Goal: Information Seeking & Learning: Learn about a topic

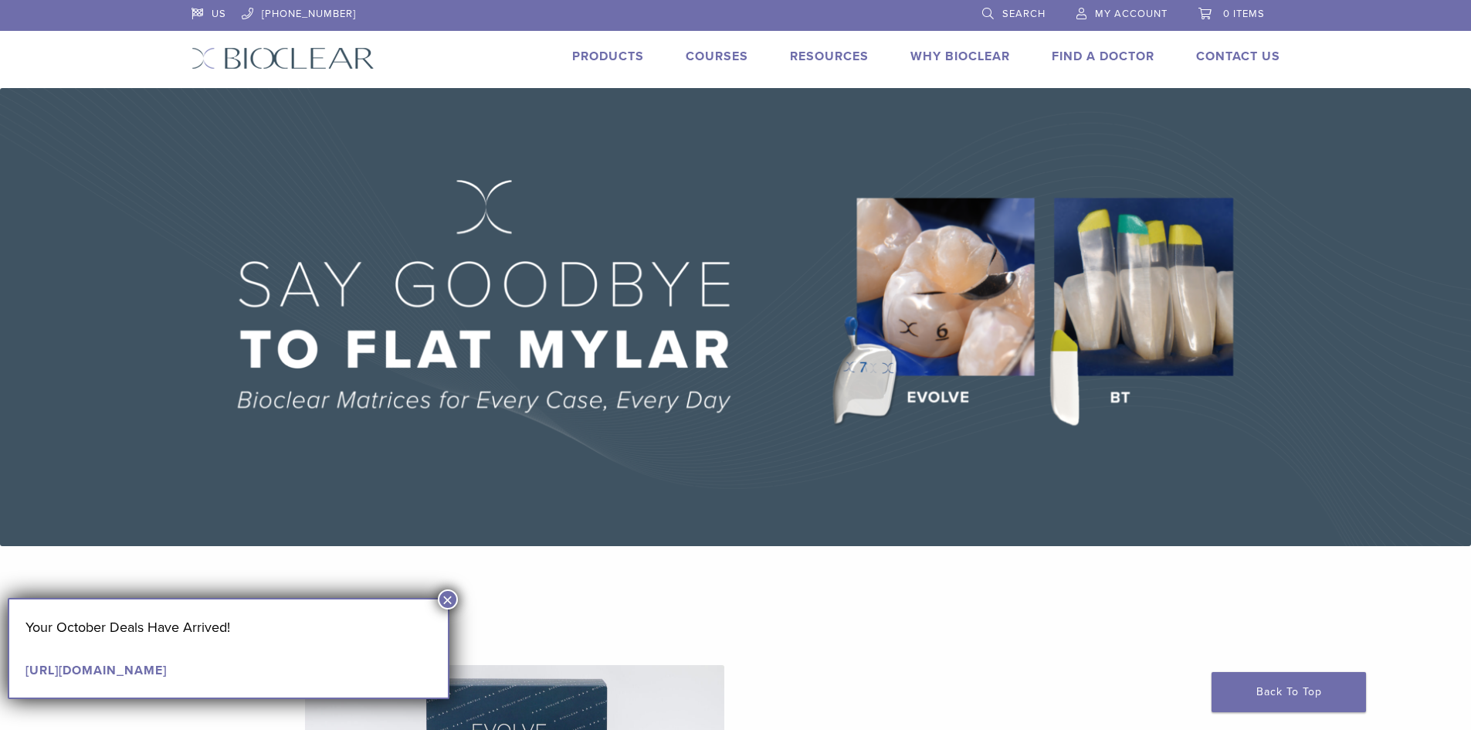
click at [451, 598] on button "×" at bounding box center [448, 599] width 20 height 20
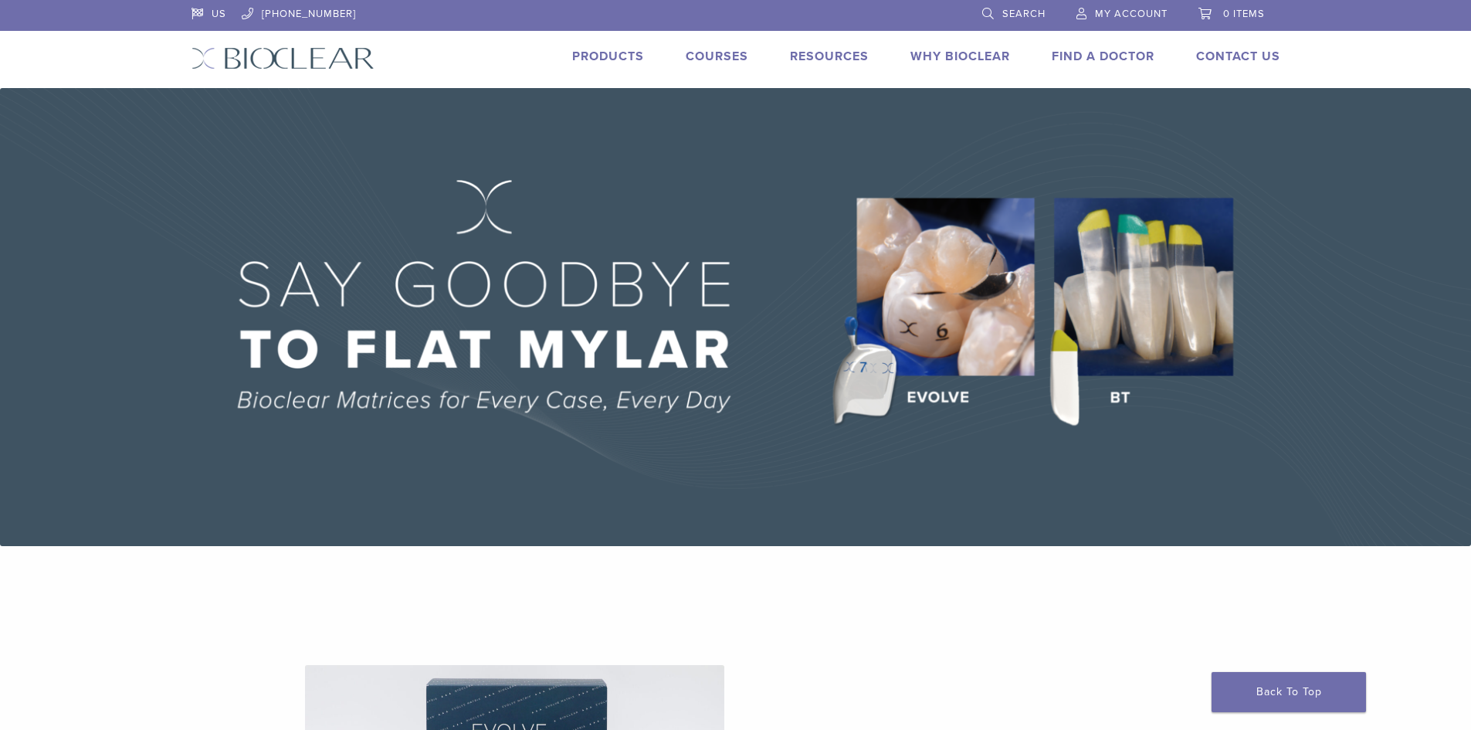
click at [974, 61] on link "Why Bioclear" at bounding box center [960, 56] width 100 height 15
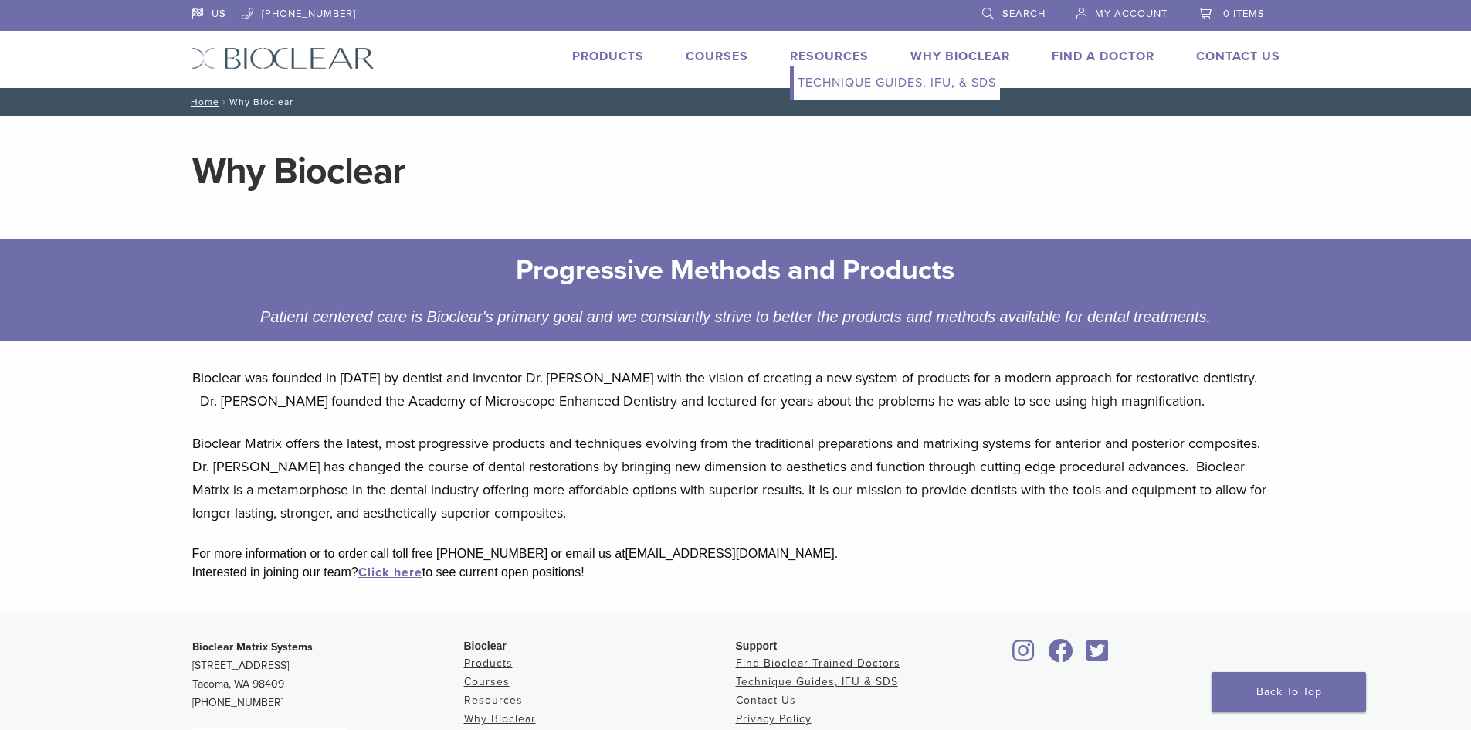
click at [828, 56] on link "Resources" at bounding box center [829, 56] width 79 height 15
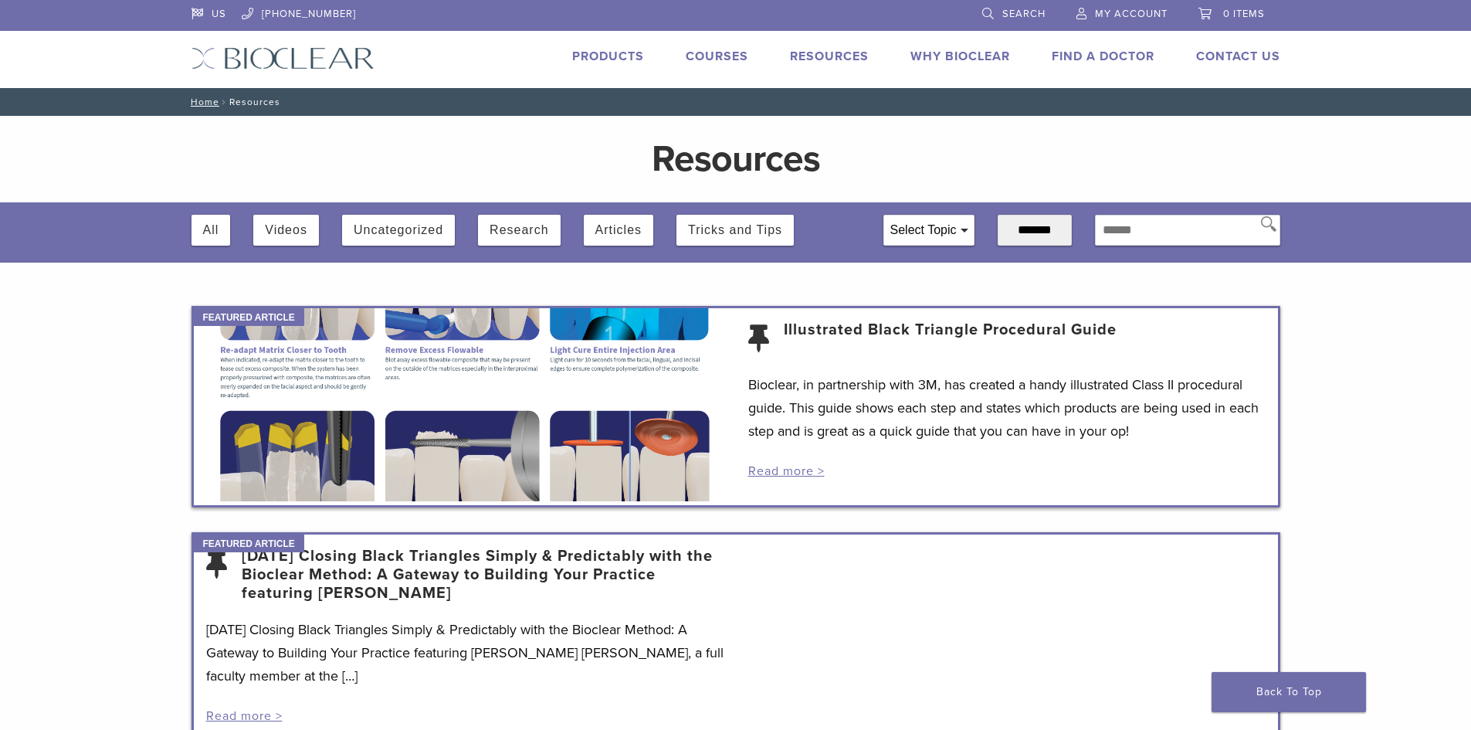
click at [594, 53] on link "Products" at bounding box center [608, 56] width 72 height 15
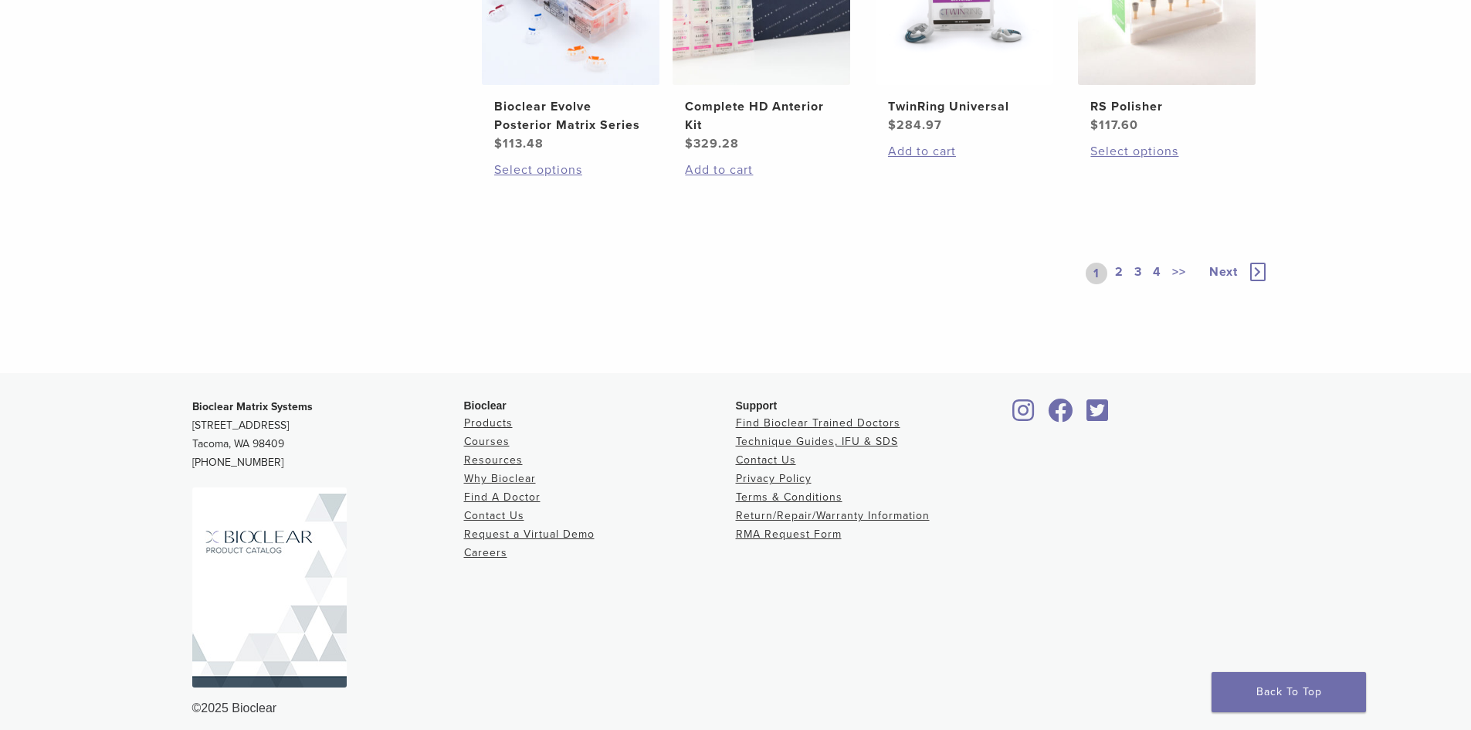
scroll to position [1347, 0]
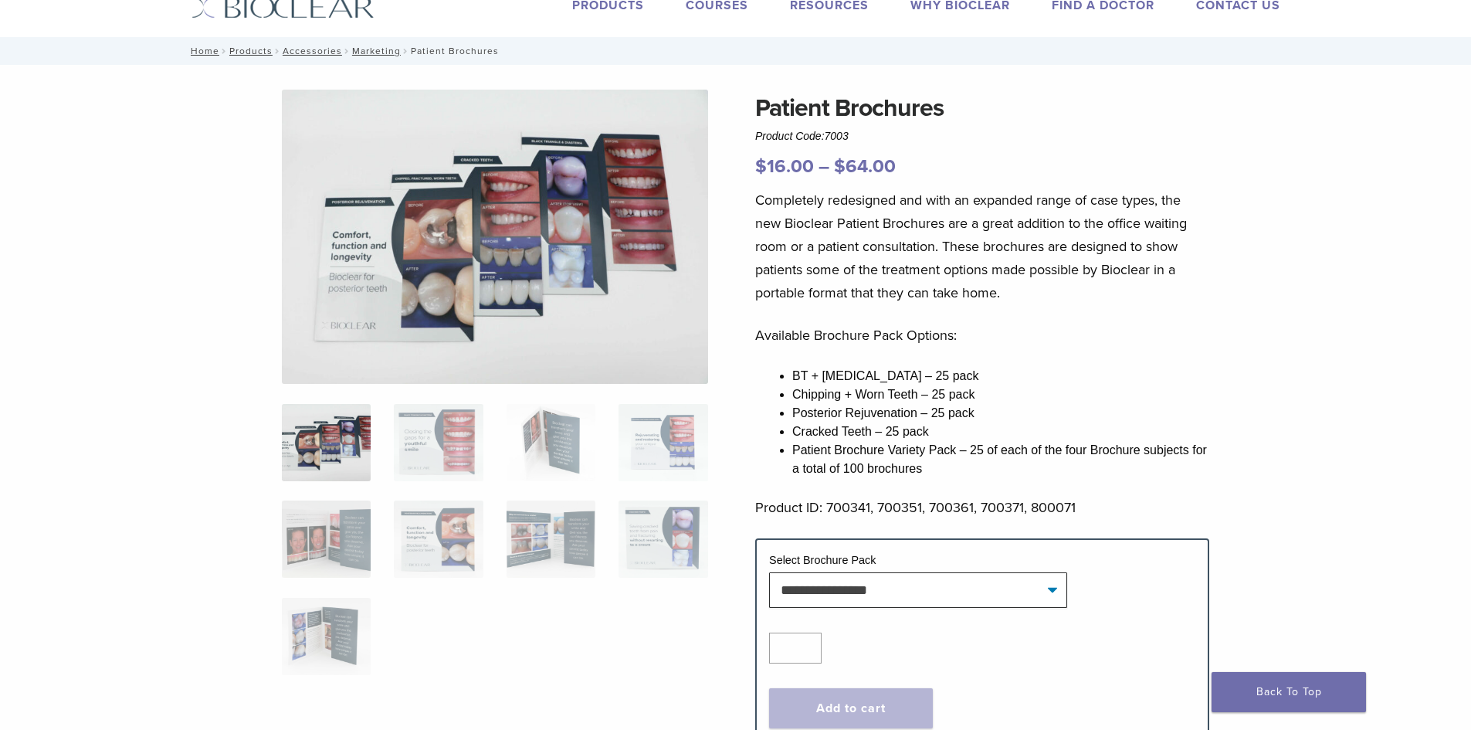
scroll to position [77, 0]
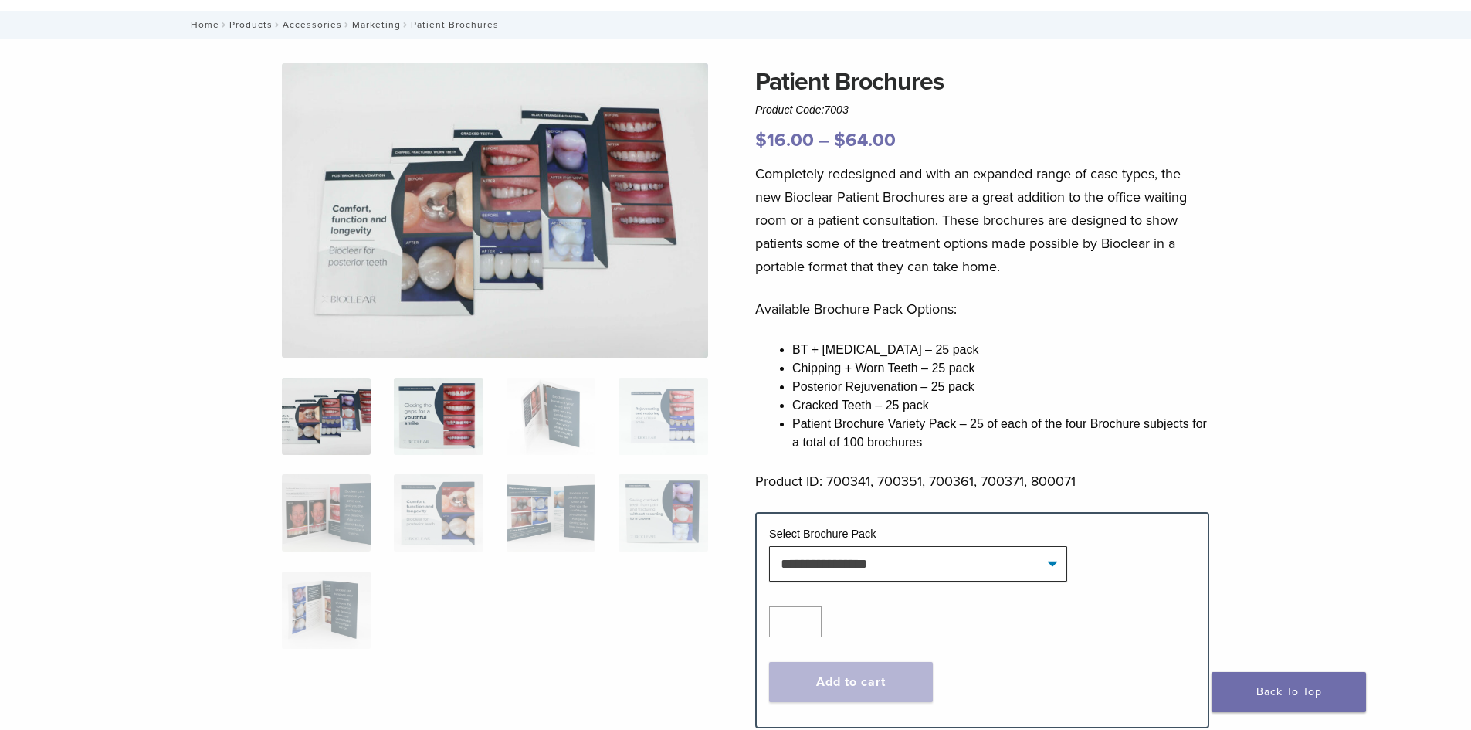
click at [408, 424] on img at bounding box center [438, 416] width 89 height 77
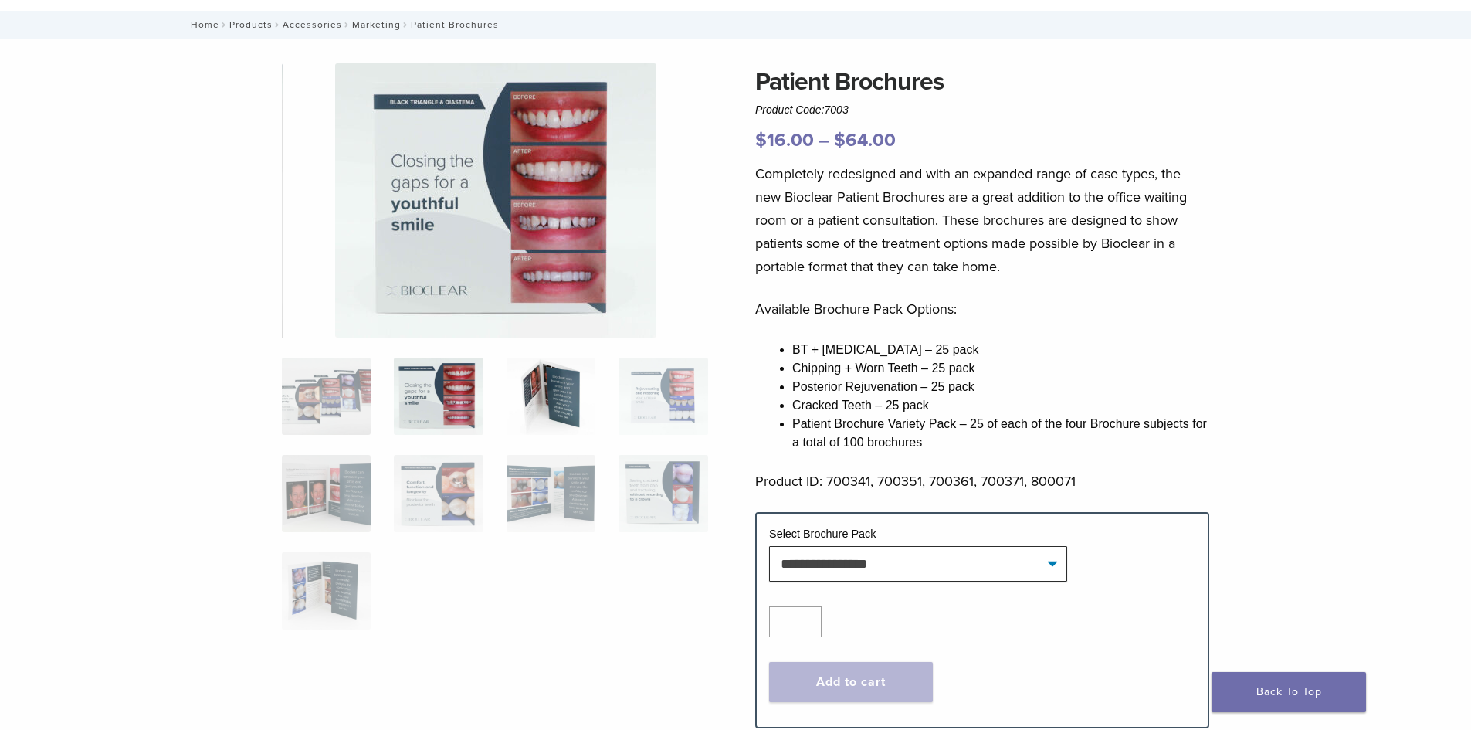
click at [557, 408] on img at bounding box center [550, 395] width 89 height 77
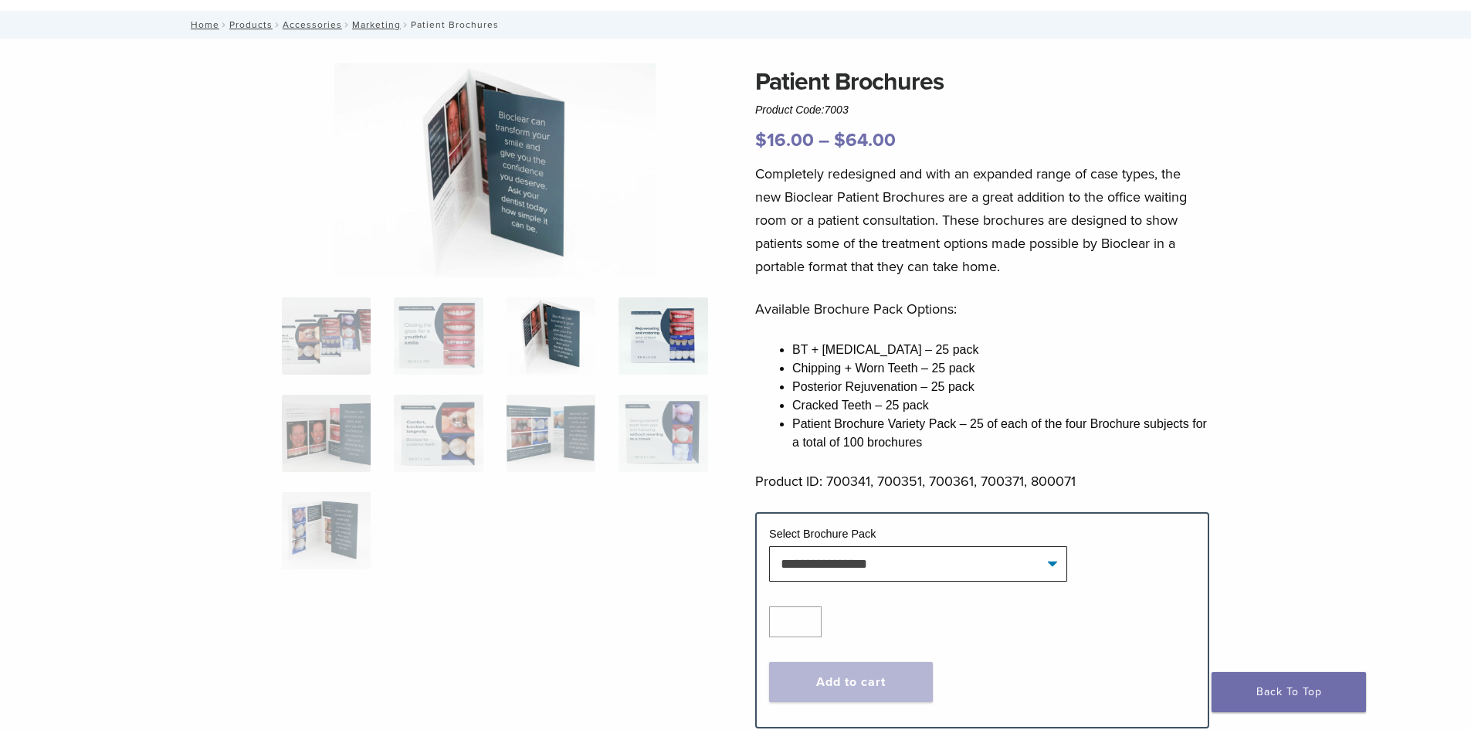
click at [654, 358] on img at bounding box center [662, 335] width 89 height 77
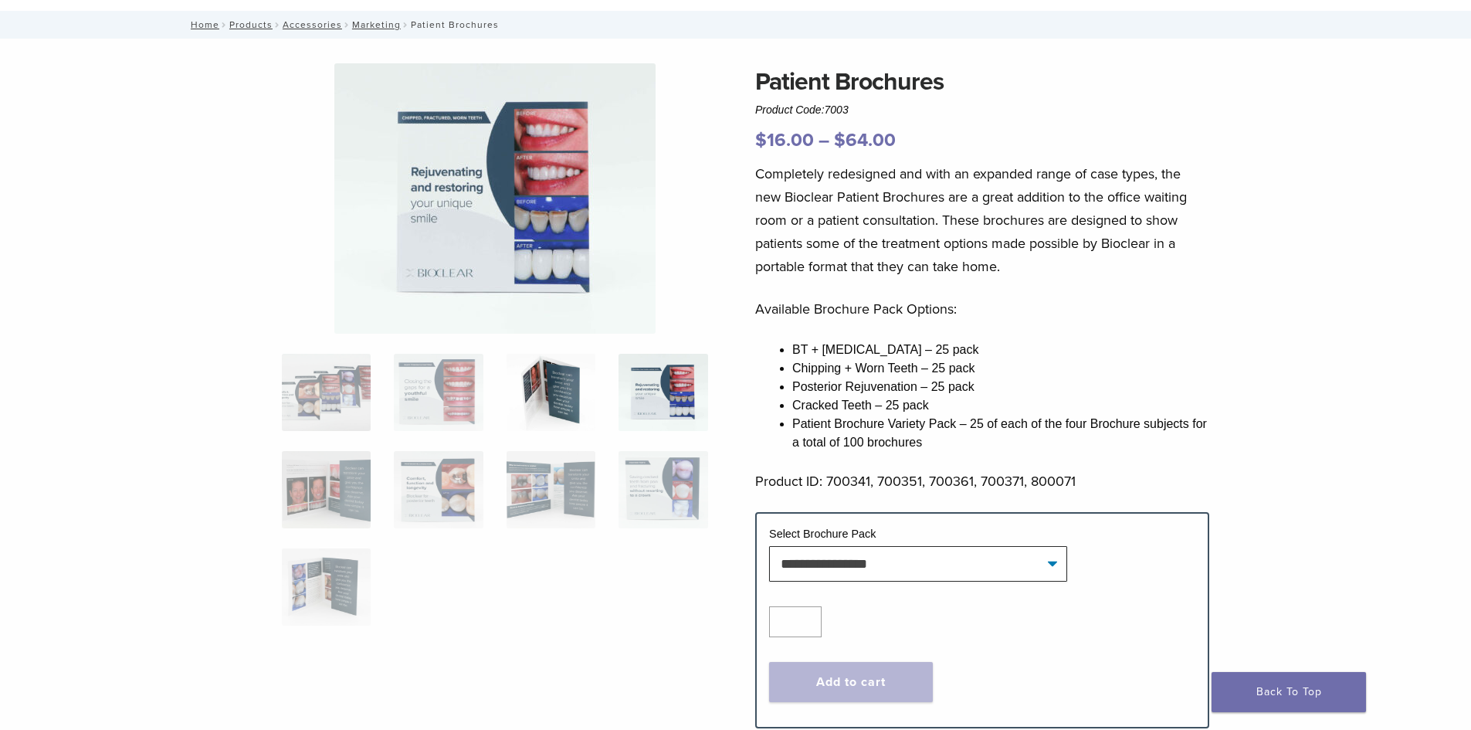
click at [551, 368] on img at bounding box center [550, 392] width 89 height 77
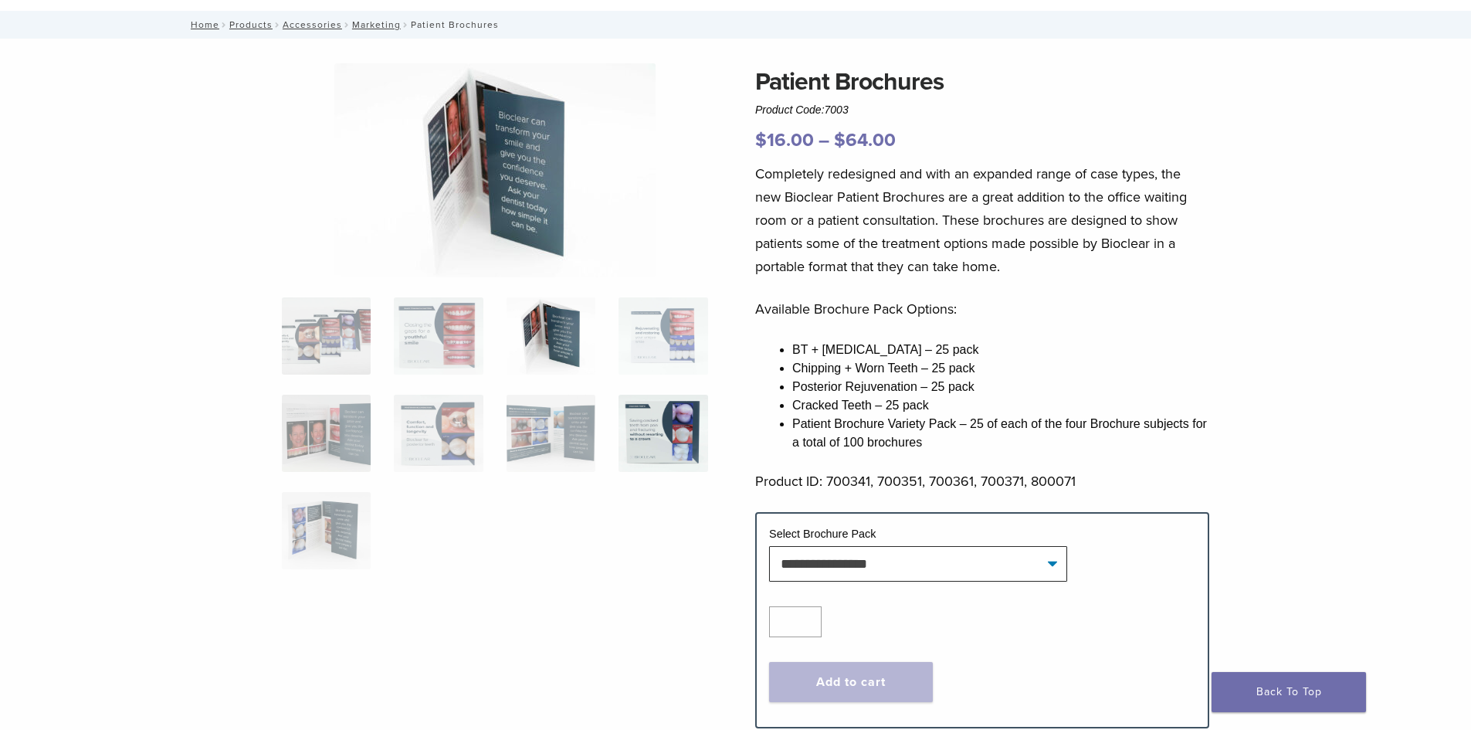
click at [651, 421] on img at bounding box center [662, 433] width 89 height 77
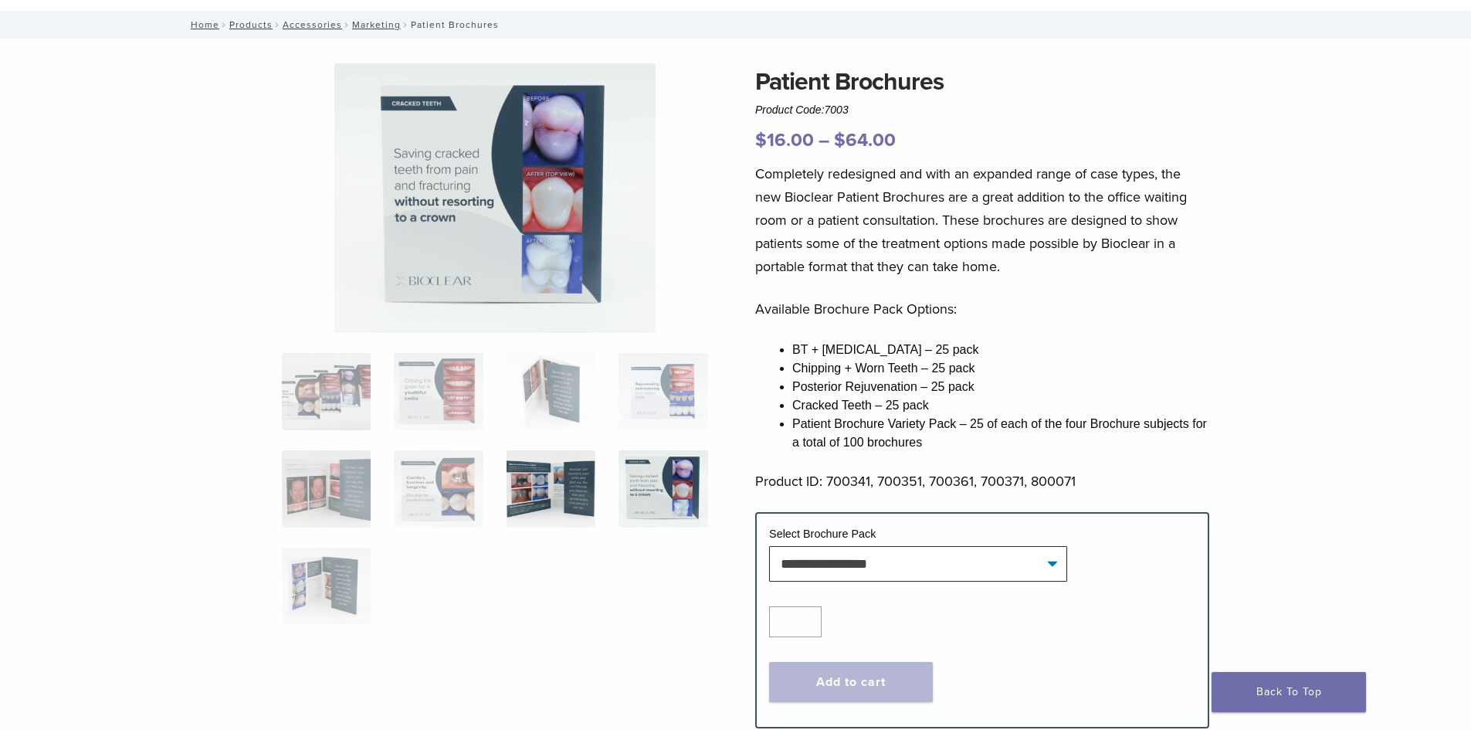
click at [573, 487] on img at bounding box center [550, 488] width 89 height 77
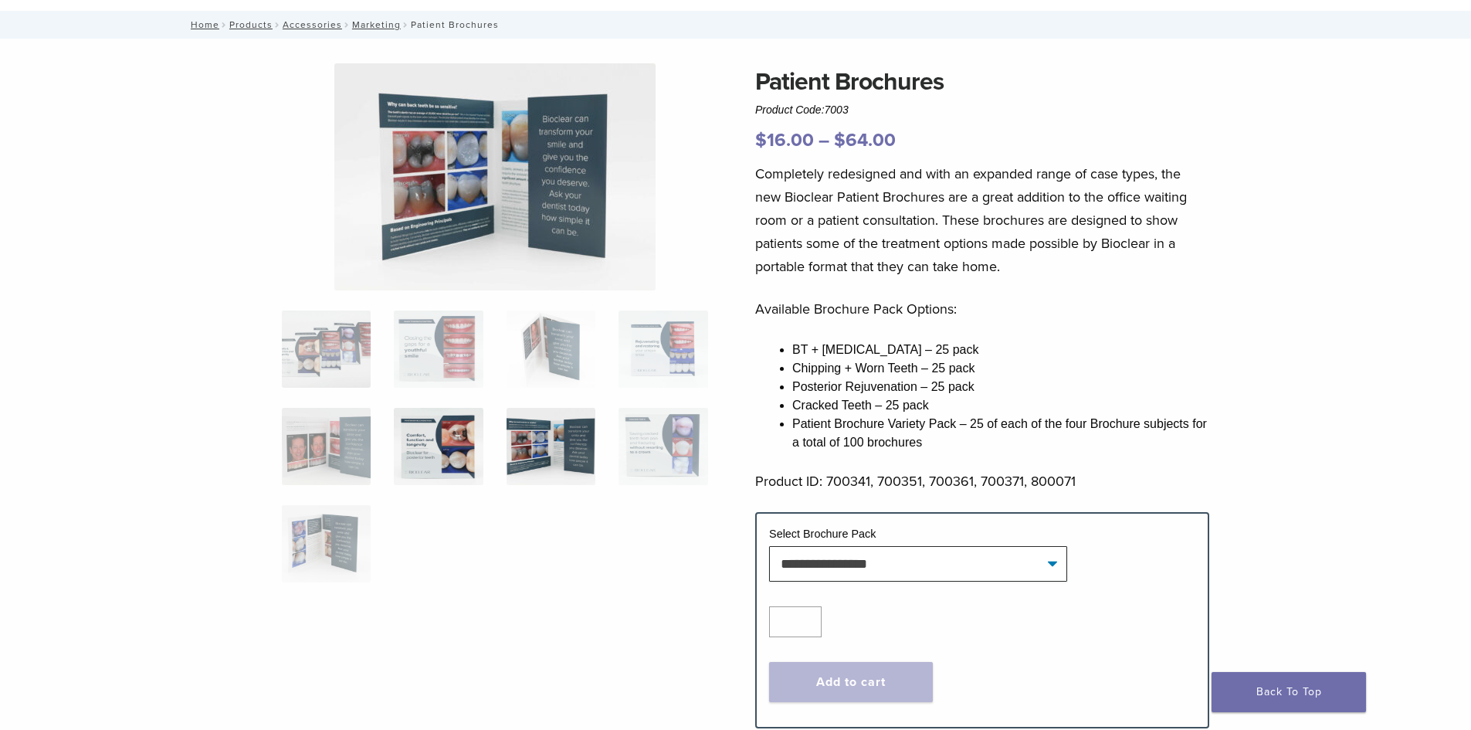
click at [424, 452] on img at bounding box center [438, 446] width 89 height 77
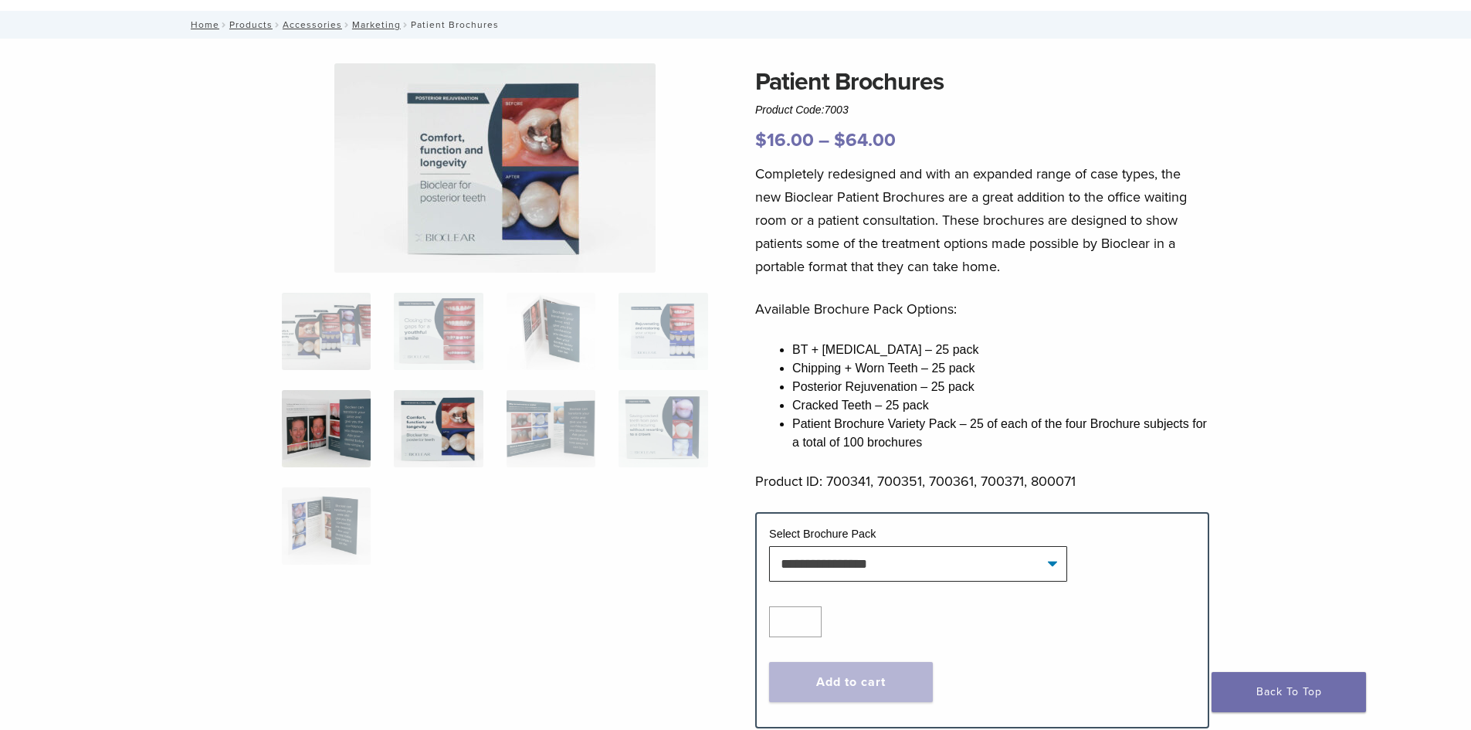
click at [334, 423] on img at bounding box center [326, 428] width 89 height 77
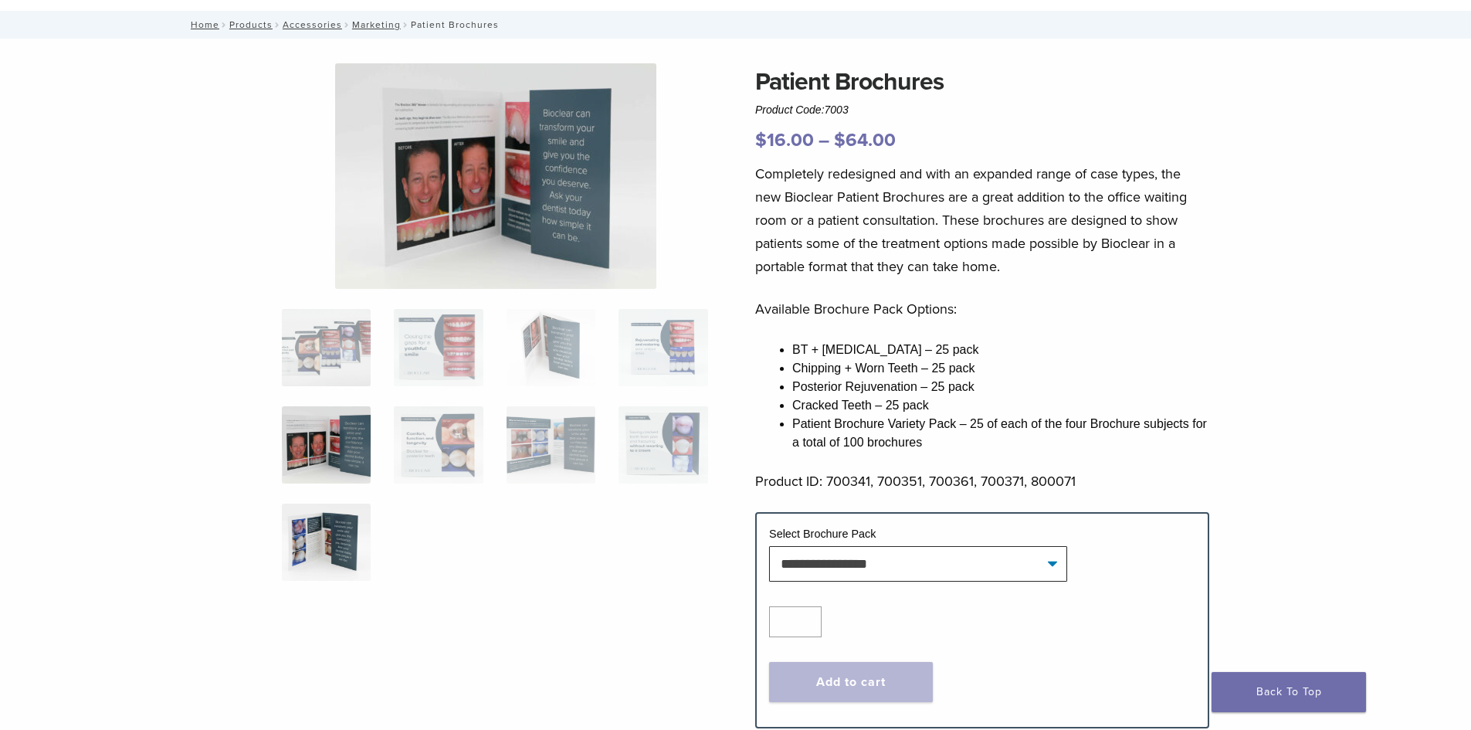
click at [332, 521] on img at bounding box center [326, 541] width 89 height 77
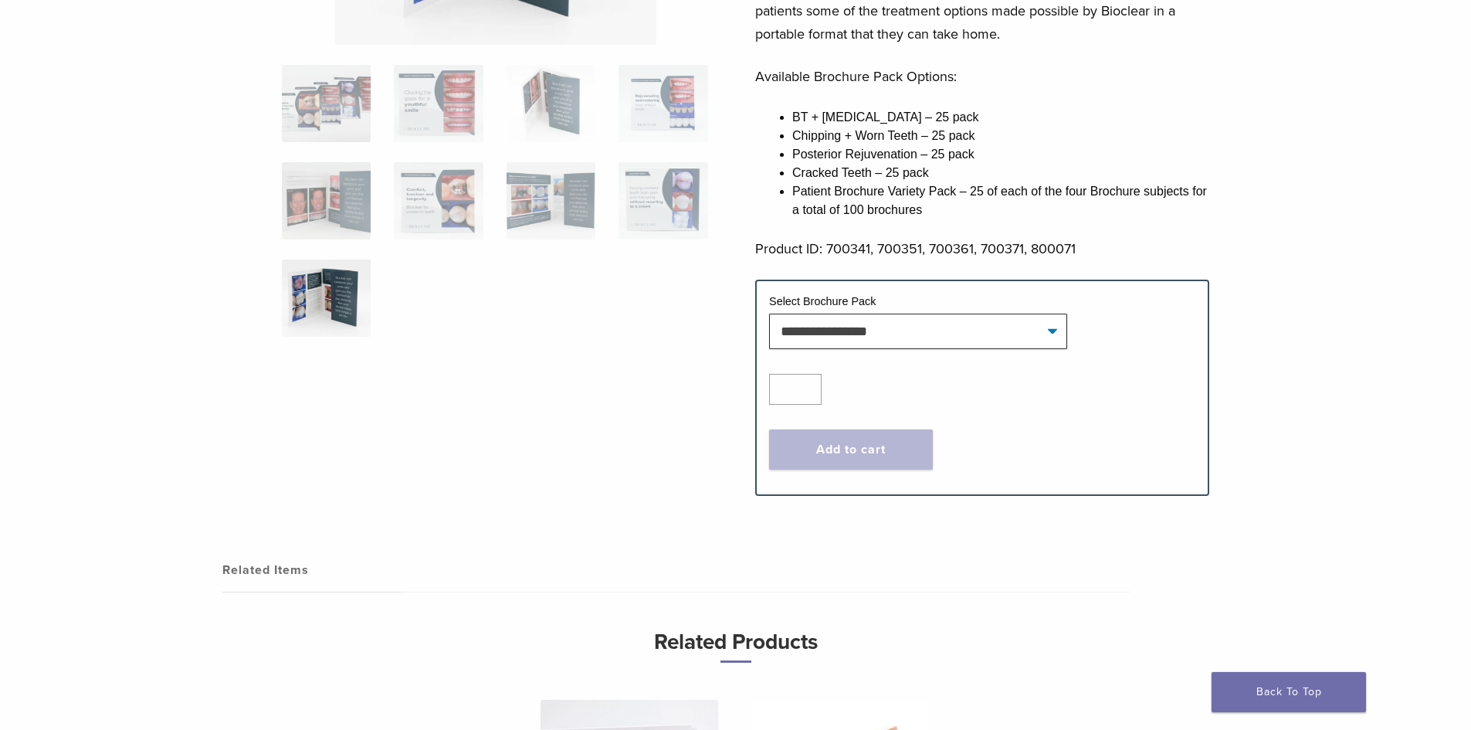
scroll to position [386, 0]
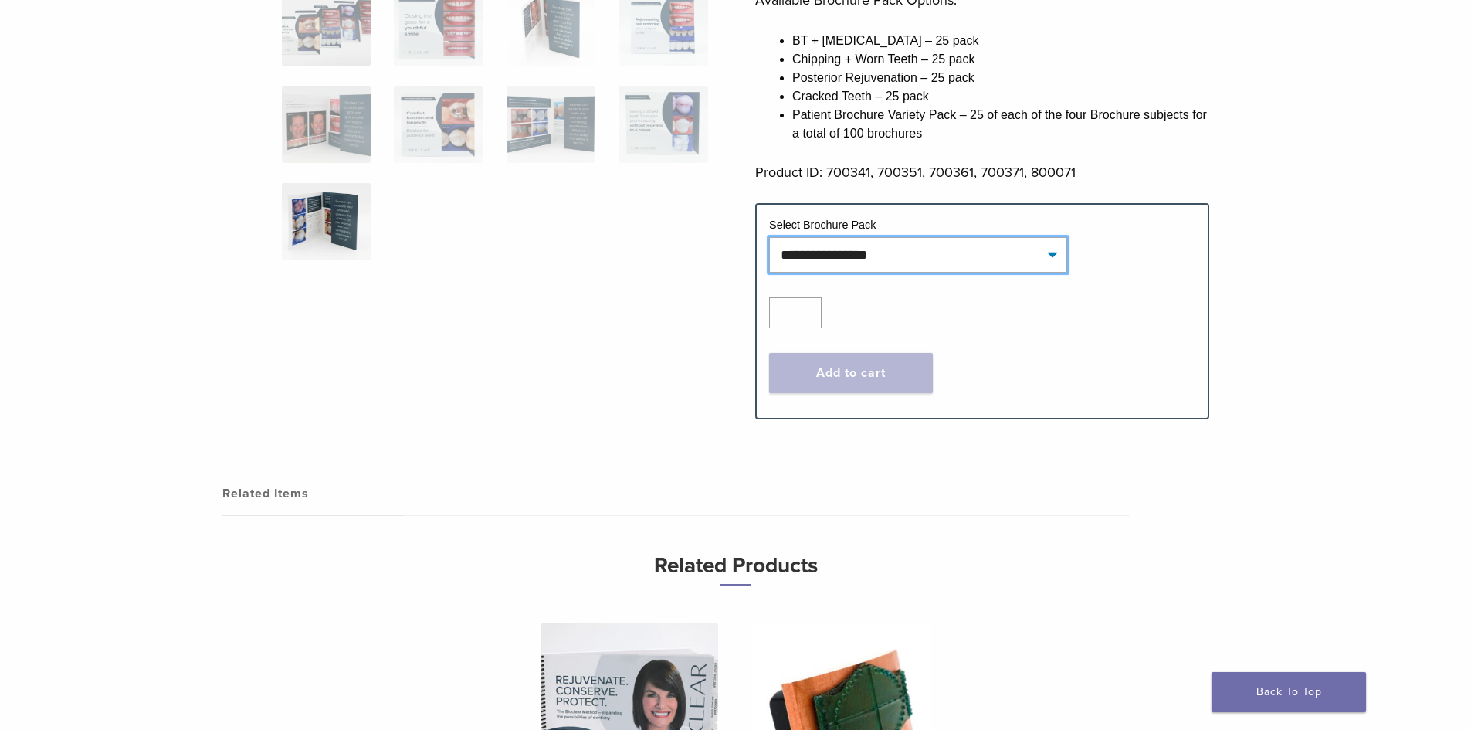
click at [991, 260] on select "**********" at bounding box center [918, 255] width 298 height 36
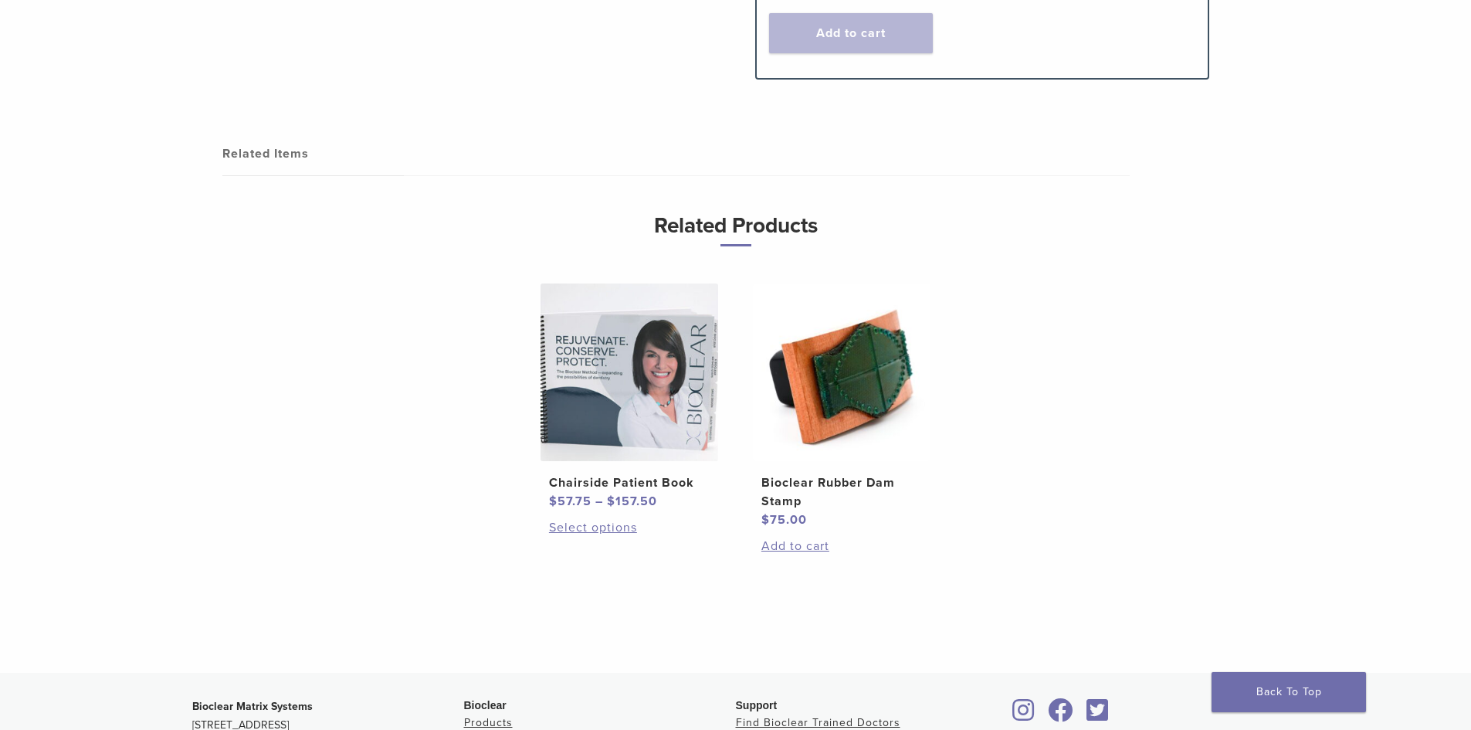
scroll to position [695, 0]
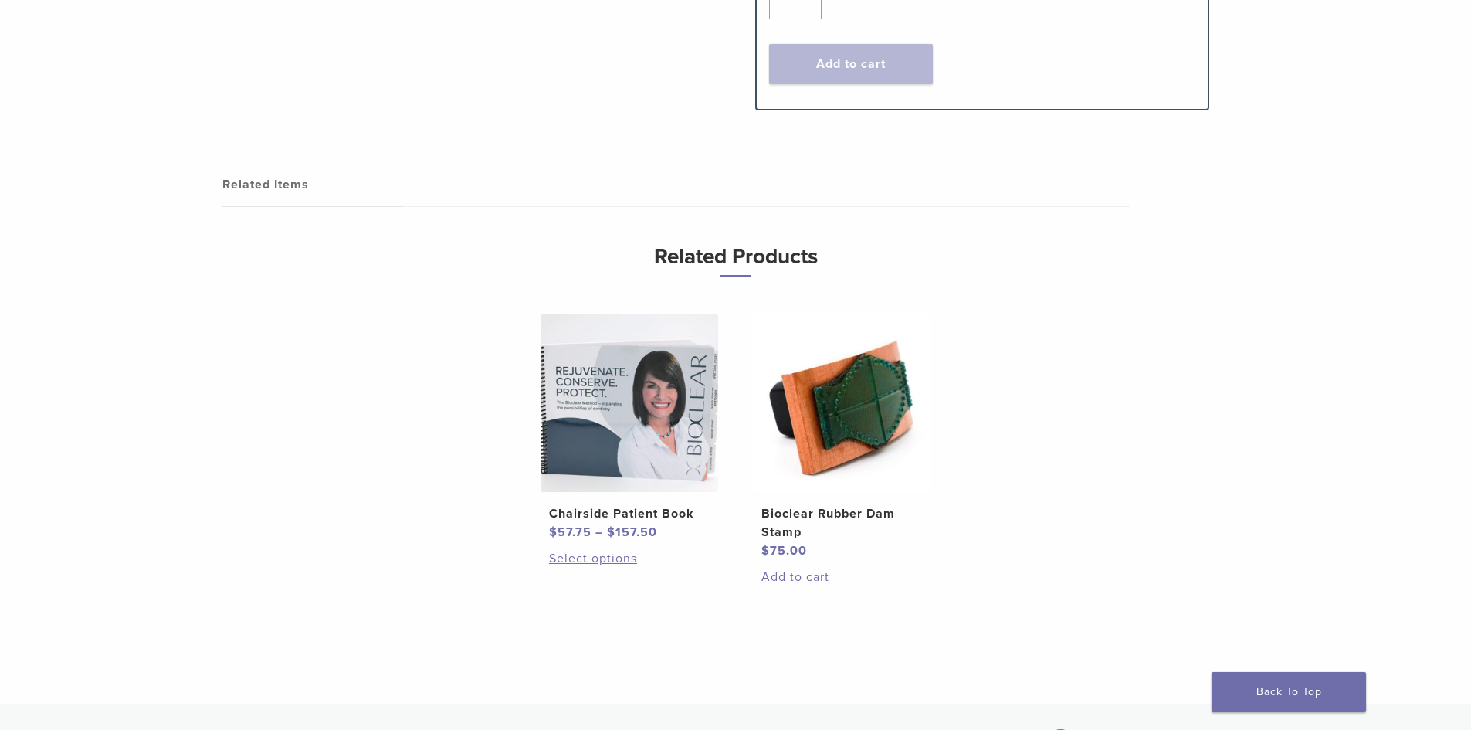
click at [654, 515] on h2 "Chairside Patient Book" at bounding box center [629, 513] width 161 height 19
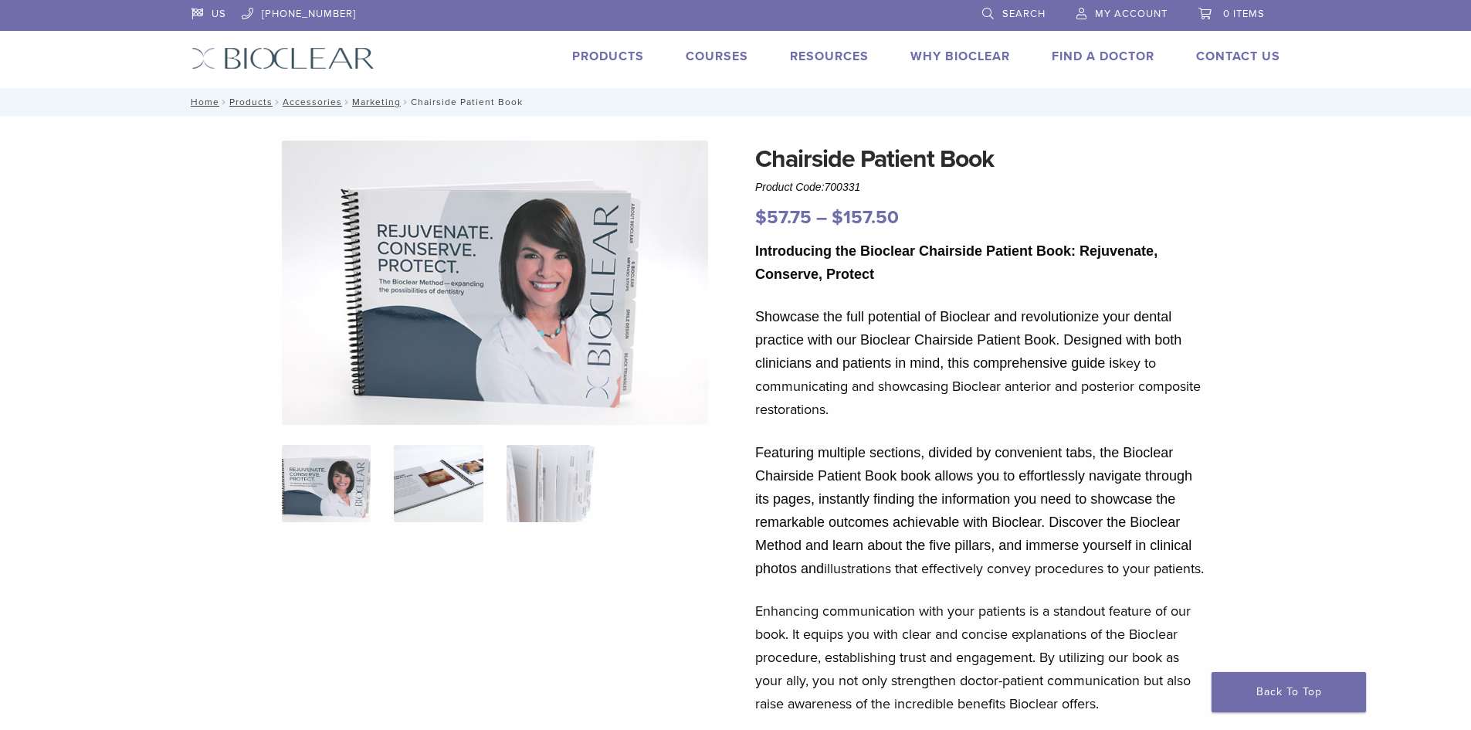
click at [435, 457] on img at bounding box center [438, 483] width 89 height 77
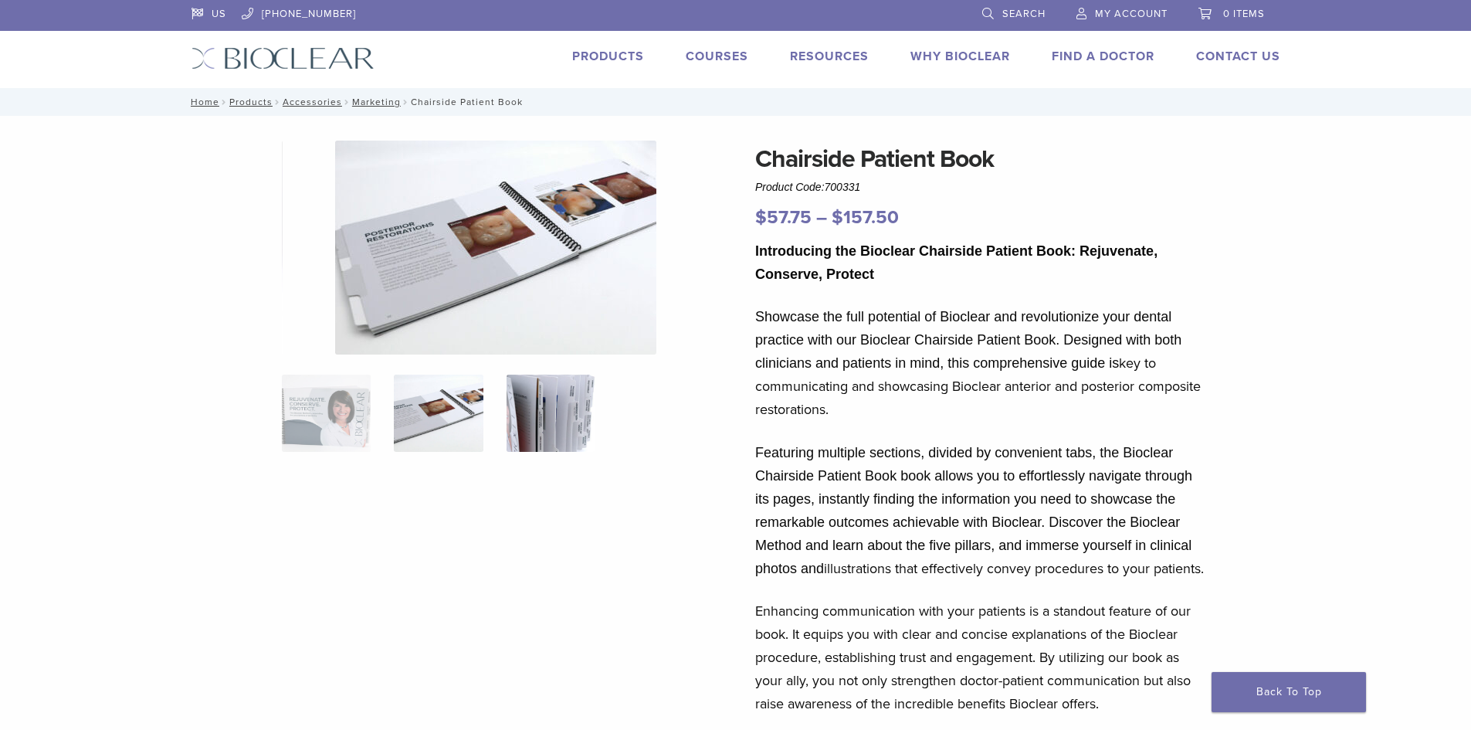
click at [523, 430] on img at bounding box center [550, 412] width 89 height 77
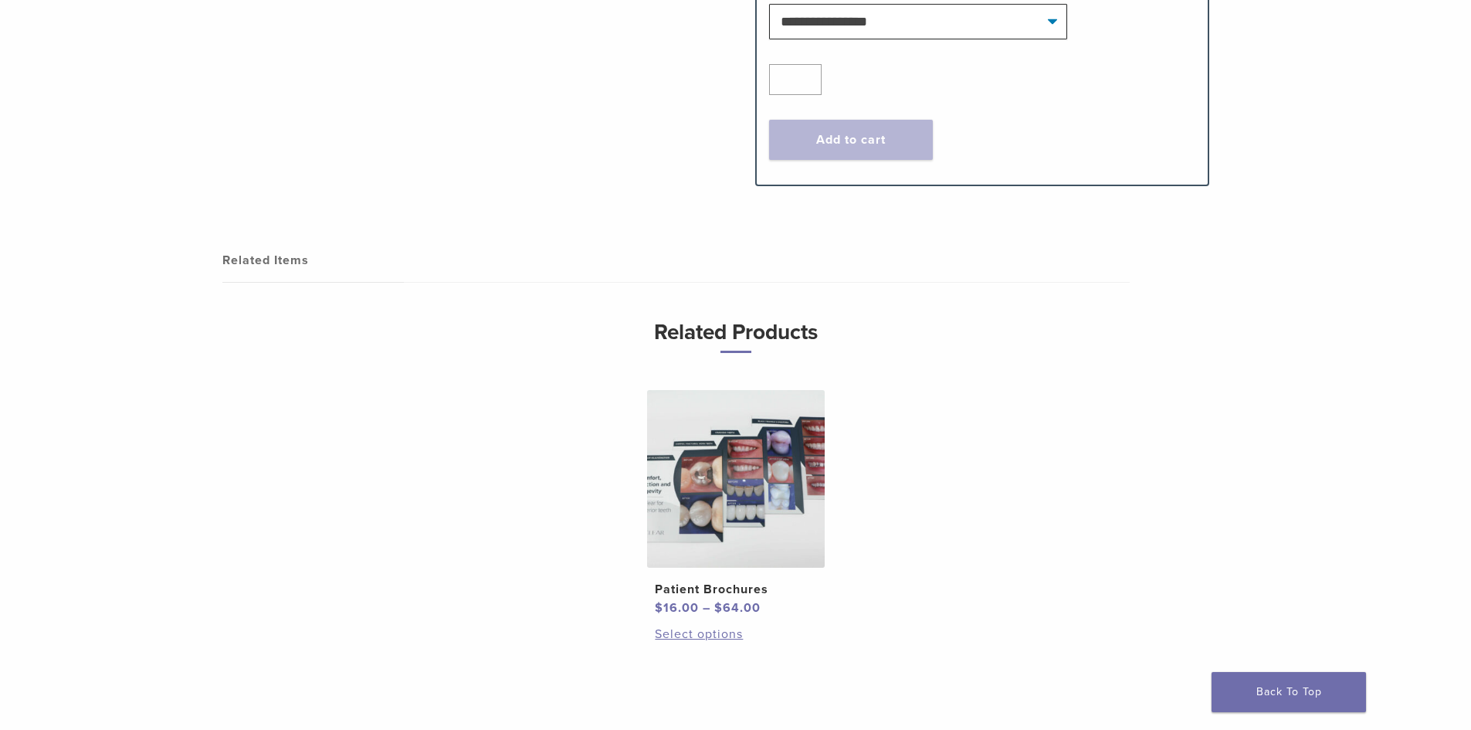
scroll to position [772, 0]
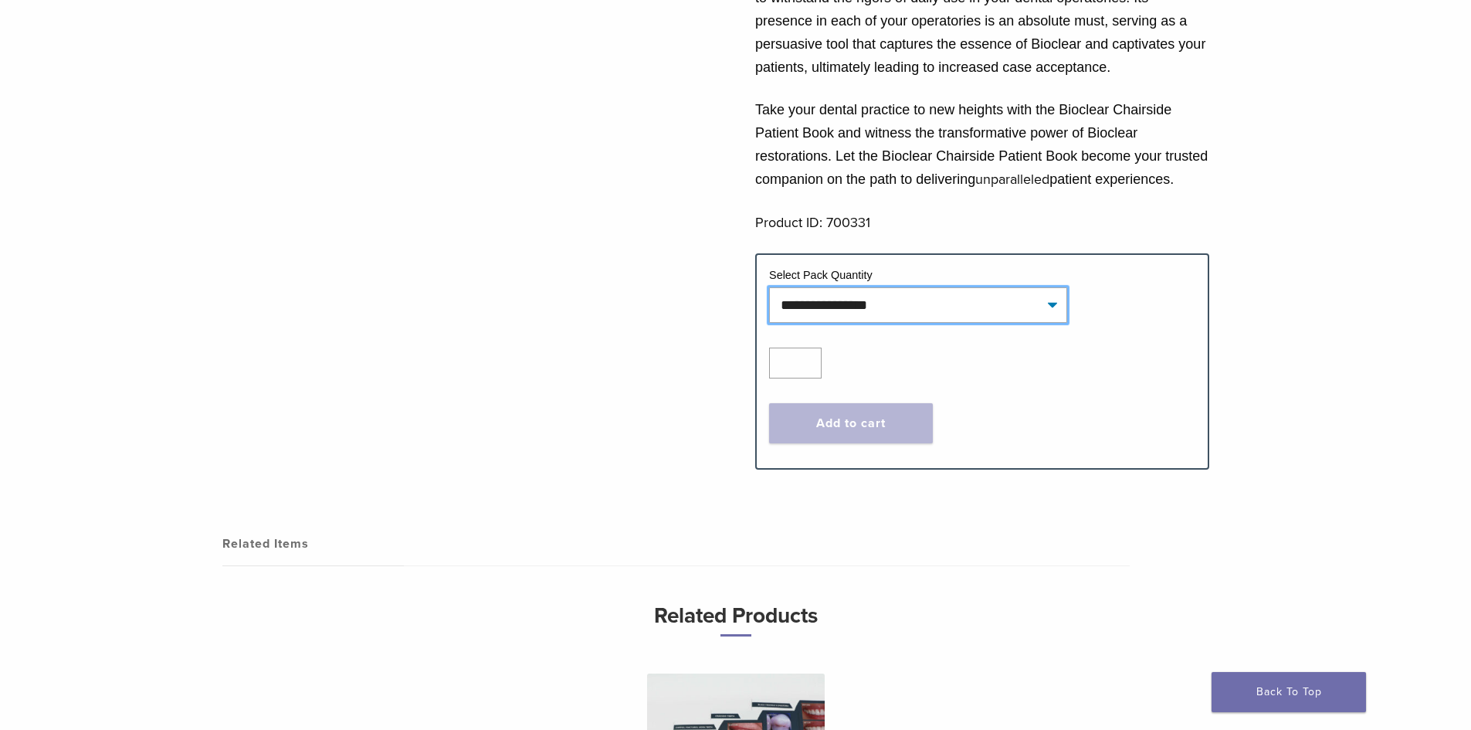
click at [925, 323] on select "**********" at bounding box center [918, 305] width 298 height 36
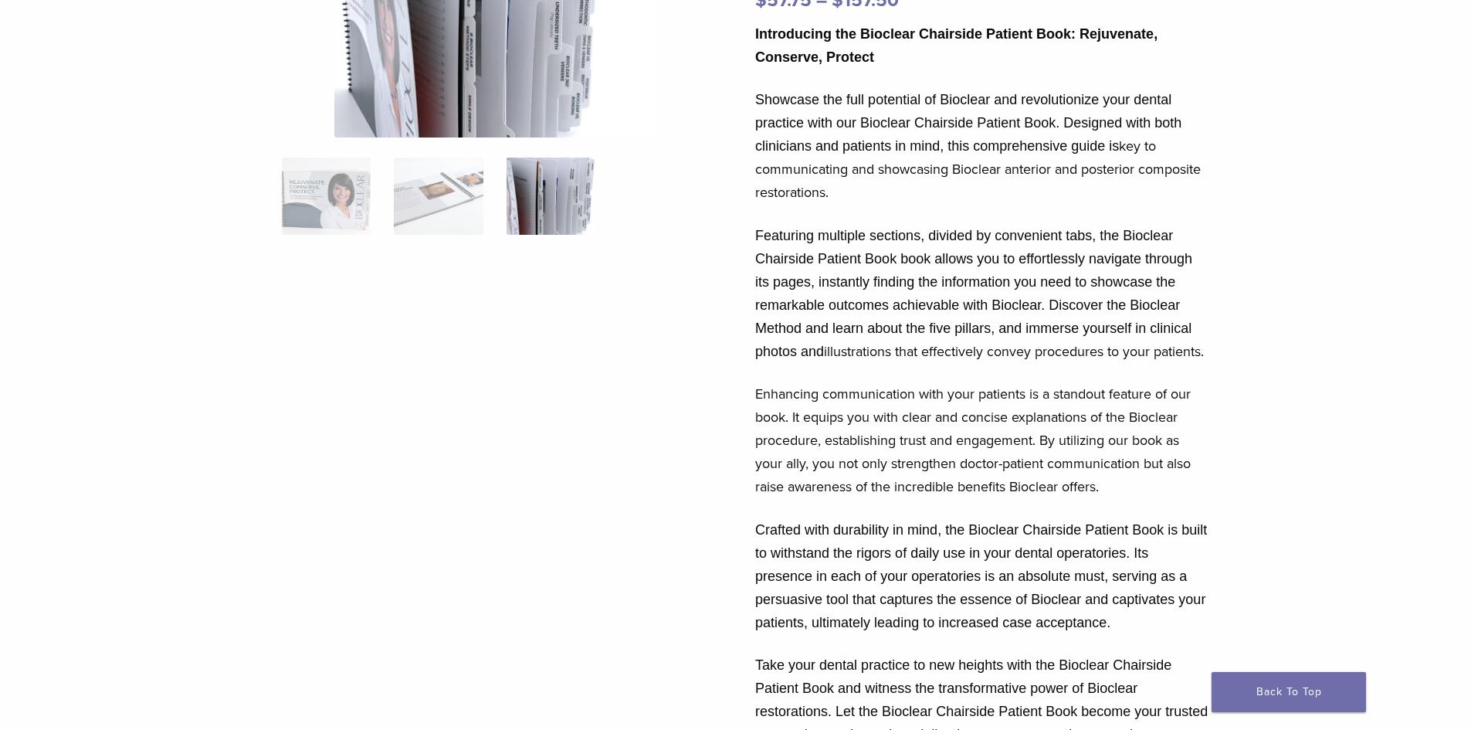
scroll to position [0, 0]
